Goal: Task Accomplishment & Management: Manage account settings

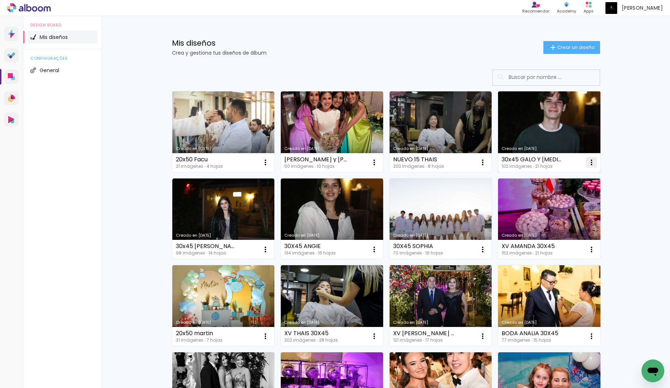
click at [590, 159] on iron-icon at bounding box center [591, 162] width 9 height 9
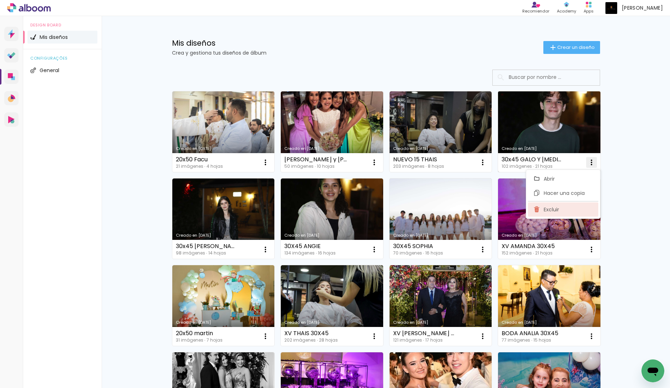
click at [567, 205] on paper-item "Excluir" at bounding box center [563, 209] width 70 height 14
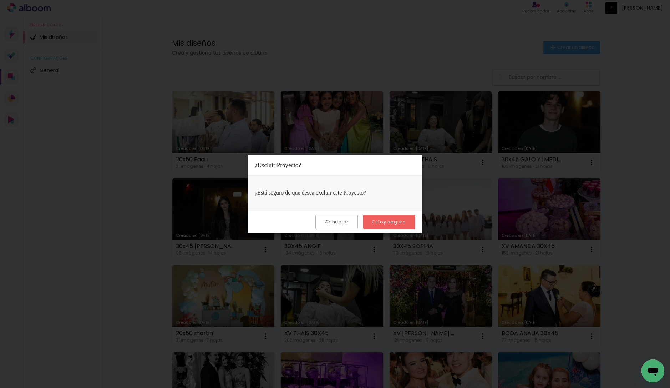
click at [0, 0] on slot "Estoy seguro" at bounding box center [0, 0] width 0 height 0
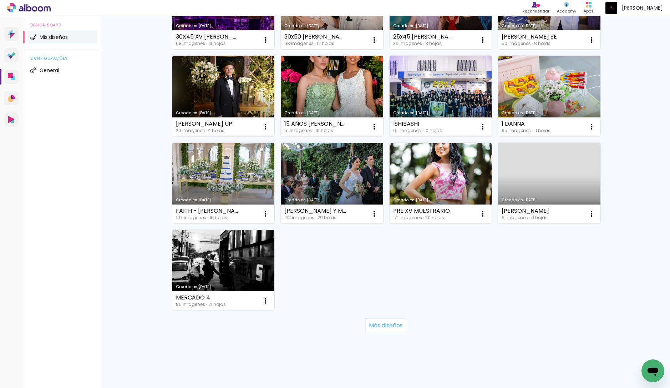
scroll to position [387, 0]
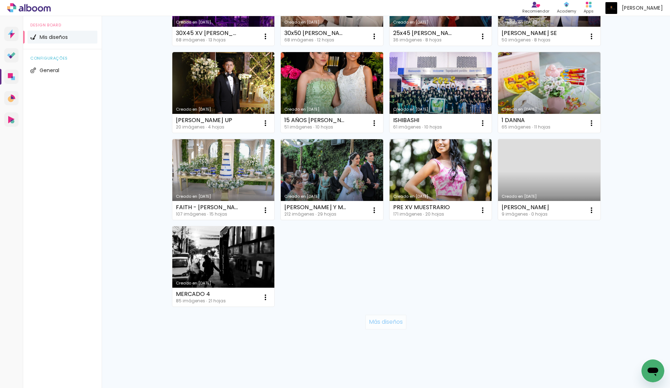
click at [0, 0] on slot "Más diseños" at bounding box center [0, 0] width 0 height 0
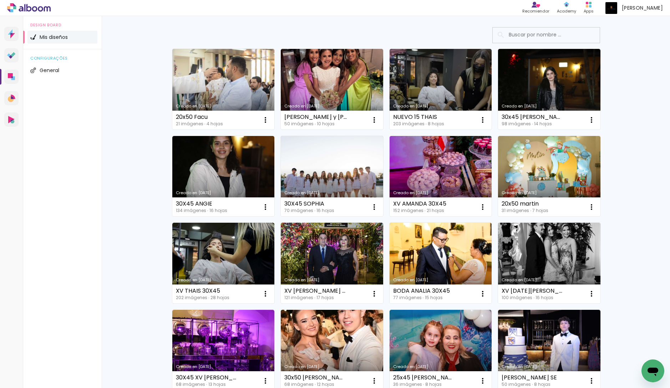
scroll to position [0, 0]
